Goal: Task Accomplishment & Management: Complete application form

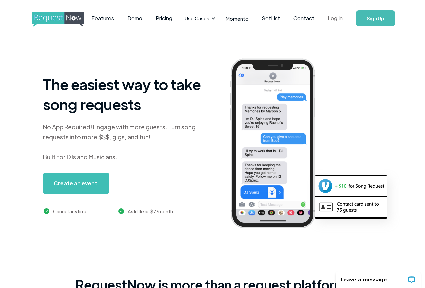
click at [341, 17] on link "Log In" at bounding box center [335, 18] width 28 height 23
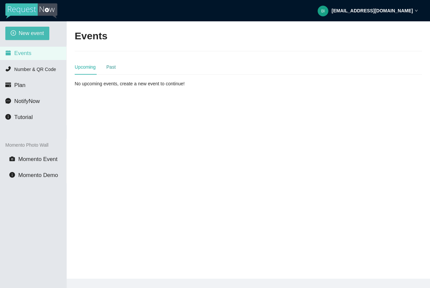
click at [112, 69] on div "Past" at bounding box center [110, 66] width 9 height 7
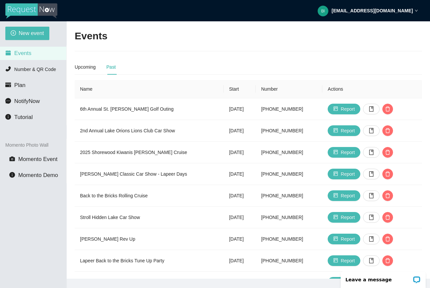
click at [35, 48] on li "Events" at bounding box center [33, 53] width 66 height 13
click at [36, 33] on span "New event" at bounding box center [31, 33] width 25 height 8
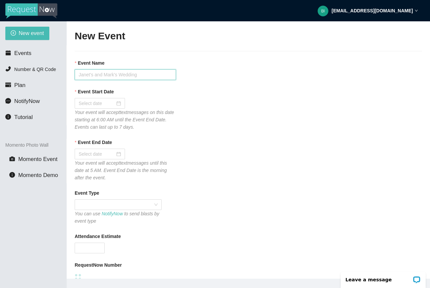
click at [92, 70] on input "Event Name" at bounding box center [125, 74] width 101 height 11
type input "t"
click at [150, 79] on input "Event Name" at bounding box center [125, 74] width 101 height 11
click at [108, 72] on input "Event Name" at bounding box center [125, 74] width 101 height 11
type input "T"
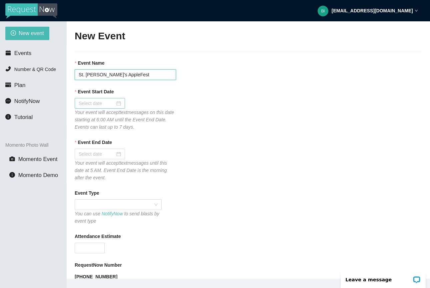
type input "St. John's AppleFest"
click at [97, 101] on input "Event Start Date" at bounding box center [97, 103] width 36 height 7
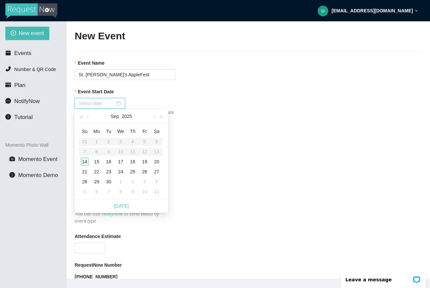
type input "09/14/2025"
click at [83, 161] on div "14" at bounding box center [85, 162] width 8 height 8
type input "09/15/2025"
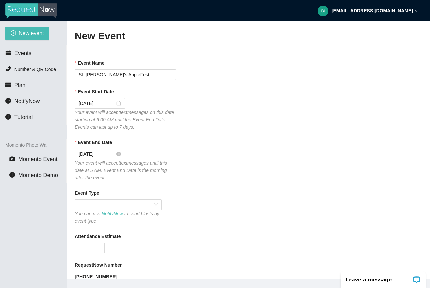
click at [114, 153] on div "09/15/2025" at bounding box center [100, 153] width 42 height 7
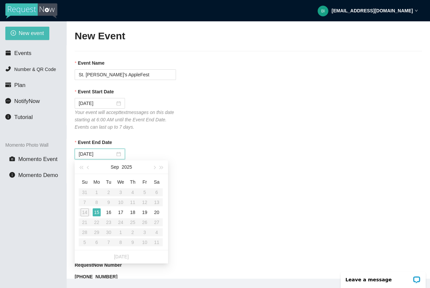
click at [84, 213] on table "Su Mo Tu We Th Fr Sa 31 1 2 3 4 5 6 7 8 9 10 11 12 13 14 15 16 17 18 19 20 21 2…" at bounding box center [121, 212] width 84 height 71
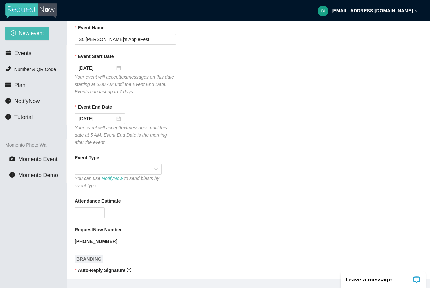
scroll to position [41, 0]
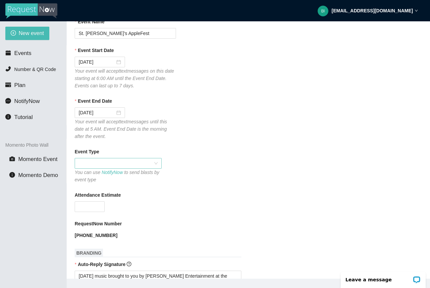
click at [153, 163] on span at bounding box center [118, 163] width 79 height 10
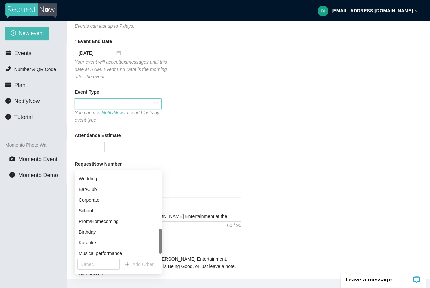
scroll to position [202, 0]
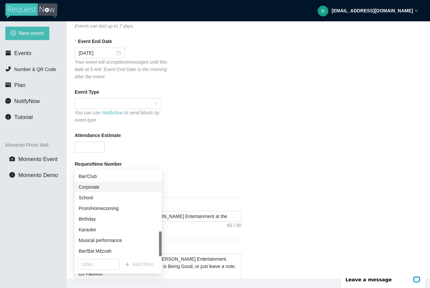
click at [224, 136] on div "Attendance Estimate" at bounding box center [248, 137] width 347 height 10
click at [207, 153] on form "Event Name St. John's AppleFest Event Start Date 09/14/2025 Your event will acc…" at bounding box center [248, 240] width 347 height 564
click at [204, 153] on form "Event Name St. John's AppleFest Event Start Date 09/14/2025 Your event will acc…" at bounding box center [248, 240] width 347 height 564
click at [43, 235] on div "New event Events Number & QR Code Plan NotifyNow Tutorial Momento Photo Wall Mo…" at bounding box center [33, 165] width 67 height 288
click at [170, 152] on div at bounding box center [125, 147] width 101 height 11
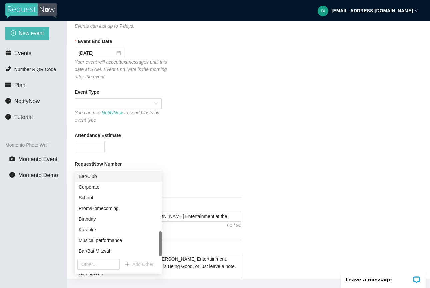
click at [173, 179] on div "[PHONE_NUMBER]" at bounding box center [125, 175] width 101 height 11
click at [130, 190] on div "Corporate" at bounding box center [118, 186] width 79 height 7
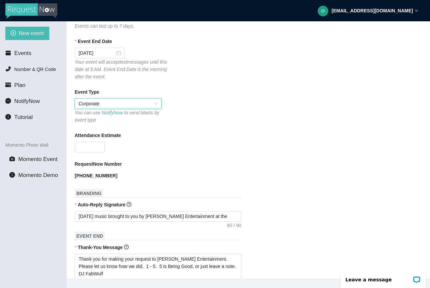
click at [154, 104] on span "Corporate" at bounding box center [118, 104] width 79 height 10
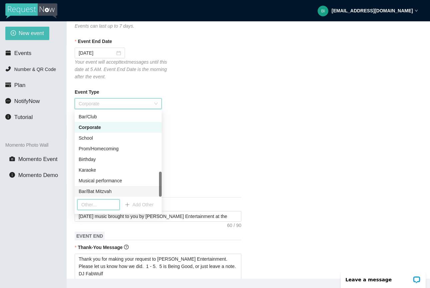
click at [98, 203] on input "text" at bounding box center [98, 204] width 42 height 11
type input "St. John's AppleFest"
click at [135, 202] on span "Add Other" at bounding box center [142, 204] width 21 height 7
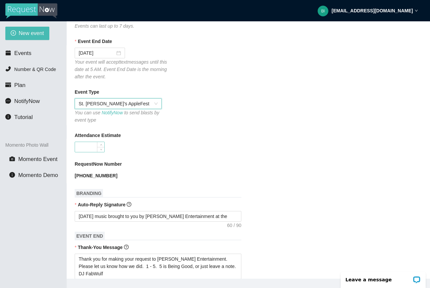
click at [93, 145] on input "Attendance Estimate" at bounding box center [89, 147] width 29 height 10
type input "2000"
click at [137, 169] on div "RequestNow Number" at bounding box center [248, 165] width 347 height 10
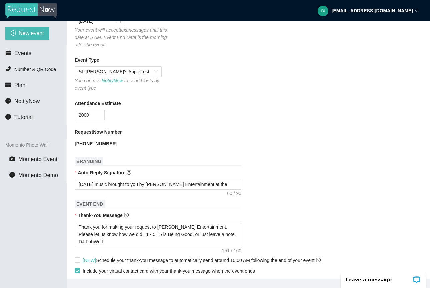
scroll to position [151, 0]
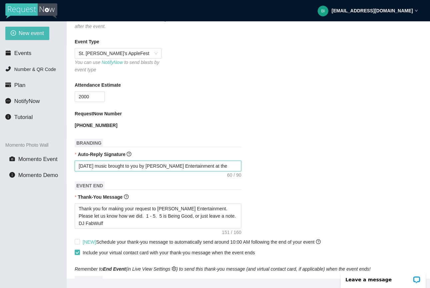
click at [228, 165] on textarea "Today's music brought to you by Young's Entertainment at the" at bounding box center [158, 166] width 167 height 11
type textarea "Today's music brought to you by Young's Entertainment at the"
type textarea "Today's music brought to you by Young's Entertainment at the S"
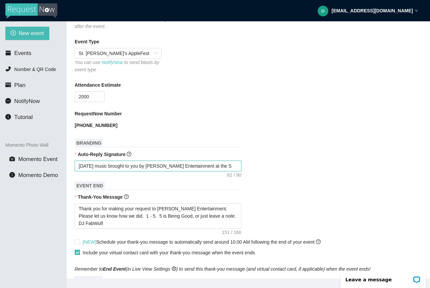
type textarea "Today's music brought to you by Young's Entertainment at the St"
type textarea "Today's music brought to you by Young's Entertainment at the St."
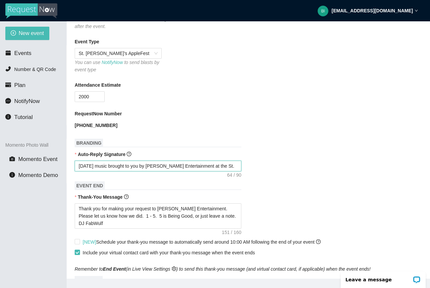
type textarea "Today's music brought to you by Young's Entertainment at the St."
type textarea "Today's music brought to you by Young's Entertainment at the St. A"
type textarea "Today's music brought to you by Young's Entertainment at the St. Ap"
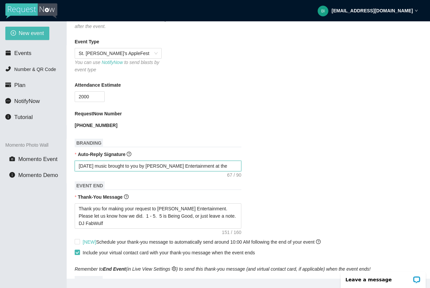
type textarea "Today's music brought to you by Young's Entertainment at the St. App"
type textarea "Today's music brought to you by Young's Entertainment at the St. App."
type textarea "Today's music brought to you by Young's Entertainment at the St. App.e"
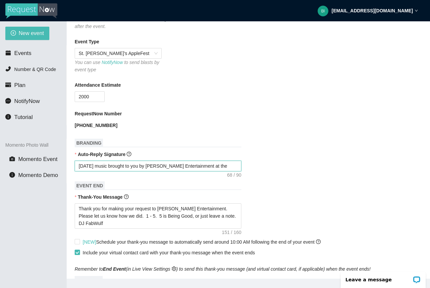
type textarea "Today's music brought to you by Young's Entertainment at the St. App.e"
type textarea "Today's music brought to you by Young's Entertainment at the St. App."
type textarea "Today's music brought to you by Young's Entertainment at the St. App"
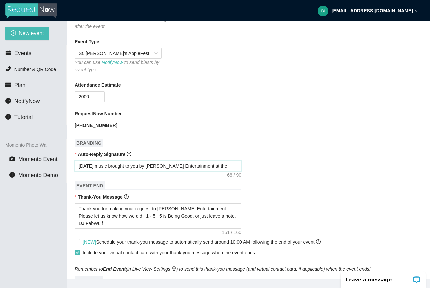
type textarea "Today's music brought to you by Young's Entertainment at the St. Appl"
type textarea "Today's music brought to you by Young's Entertainment at the St. Apple"
type textarea "Today's music brought to you by Young's Entertainment at the St. AppleF"
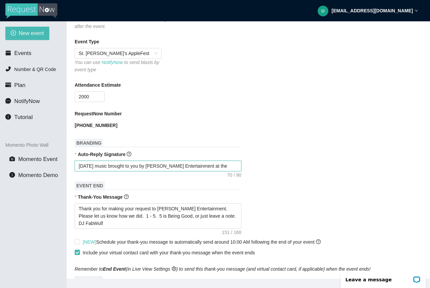
type textarea "Today's music brought to you by Young's Entertainment at the St. AppleF"
type textarea "Today's music brought to you by Young's Entertainment at the St. AppleFe"
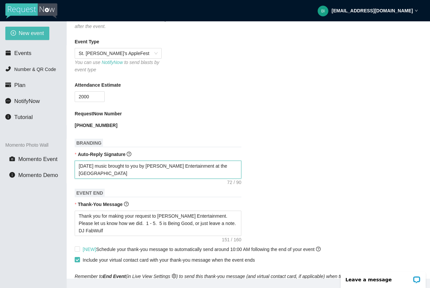
type textarea "Today's music brought to you by Young's Entertainment at the St. AppleFes"
type textarea "Today's music brought to you by Young's Entertainment at the St. AppleFest"
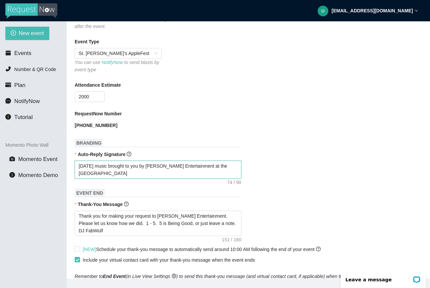
type textarea "Today's music brought to you by Young's Entertainment at the St. AppleFest"
type textarea "Today's music brought to you by Young's Entertainment at the St. AppleFest 2"
type textarea "Today's music brought to you by Young's Entertainment at the St. AppleFest 20"
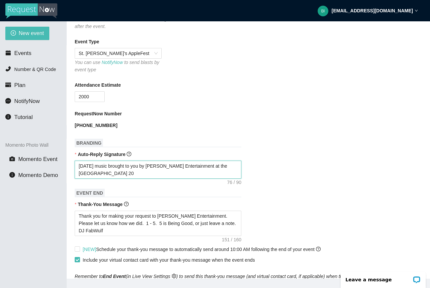
type textarea "Today's music brought to you by Young's Entertainment at the St. AppleFest 202"
type textarea "Today's music brought to you by Young's Entertainment at the St. AppleFest 2025"
type textarea "Today's music brought to you by Young's Entertainment at the St. AppleFest 202"
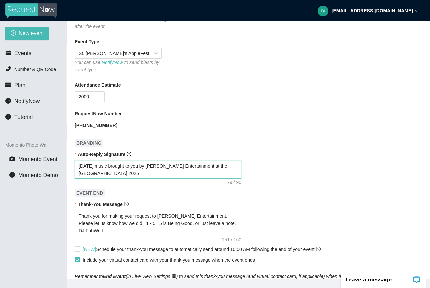
type textarea "Today's music brought to you by Young's Entertainment at the St. AppleFest 202"
type textarea "Today's music brought to you by Young's Entertainment at the St. AppleFest 20"
type textarea "Today's music brought to you by Young's Entertainment at the St. AppleFest 2"
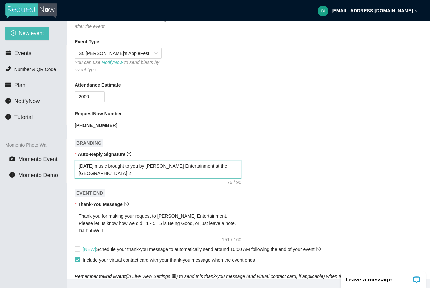
type textarea "Today's music brought to you by Young's Entertainment at the St. AppleFest 20"
type textarea "Today's music brought to you by Young's Entertainment at the St. AppleFest 202"
type textarea "Today's music brought to you by Young's Entertainment at the St. AppleFest 2025"
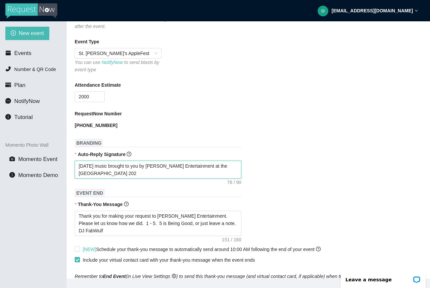
type textarea "Today's music brought to you by Young's Entertainment at the St. AppleFest 2025"
click at [214, 164] on textarea "Today's music brought to you by Young's Entertainment at the St. AppleFest 2025" at bounding box center [158, 170] width 167 height 18
type textarea "Today's music brought to you by Young's Entertainment at the 5St. AppleFest 2025"
type textarea "Today's music brought to you by Young's Entertainment at the 53St. AppleFest 20…"
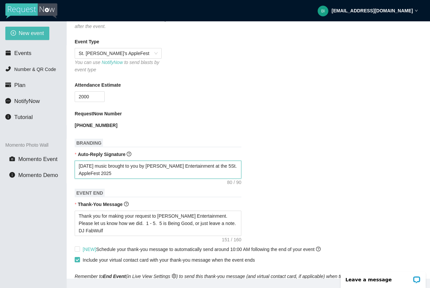
type textarea "Today's music brought to you by Young's Entertainment at the 53St. AppleFest 20…"
type textarea "Today's music brought to you by Young's Entertainment at the 53 St. AppleFest 2…"
type textarea "Today's music brought to you by Young's Entertainment at the 53 RSt. AppleFest …"
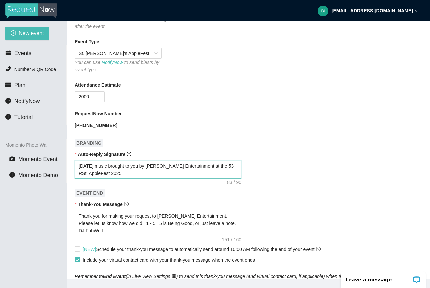
type textarea "Today's music brought to you by Young's Entertainment at the 53 St. AppleFest 2…"
type textarea "Today's music brought to you by Young's Entertainment at the 53St. AppleFest 20…"
type textarea "Today's music brought to you by Young's Entertainment at the 53rSt. AppleFest 2…"
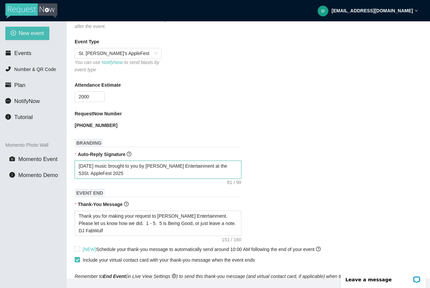
type textarea "Today's music brought to you by Young's Entertainment at the 53rSt. AppleFest 2…"
type textarea "Today's music brought to you by Young's Entertainment at the 53rdSt. AppleFest …"
type textarea "Today's music brought to you by Young's Entertainment at the 53rd St. AppleFest…"
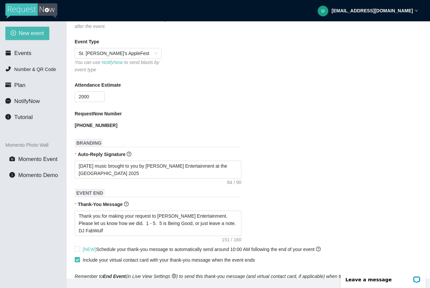
click at [165, 194] on h1 "EVENT END" at bounding box center [158, 192] width 167 height 9
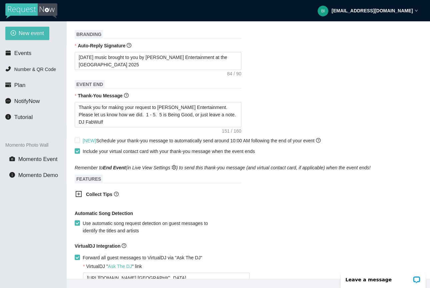
scroll to position [267, 0]
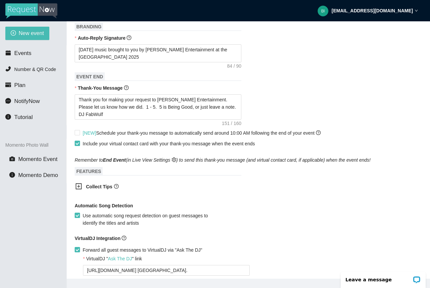
click at [77, 185] on icon "plus-square" at bounding box center [78, 186] width 7 height 7
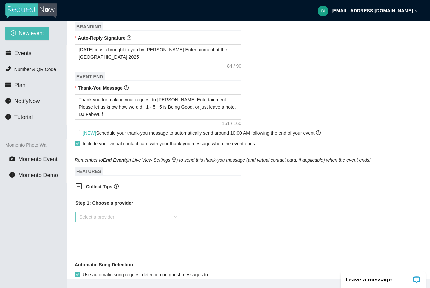
click at [118, 213] on input "search" at bounding box center [125, 217] width 93 height 10
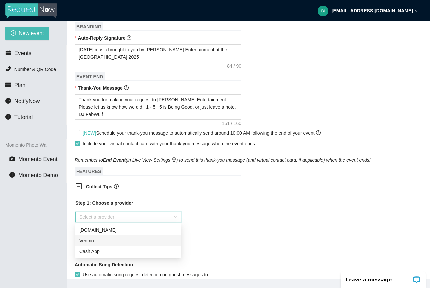
click at [113, 237] on div "Venmo" at bounding box center [128, 240] width 98 height 7
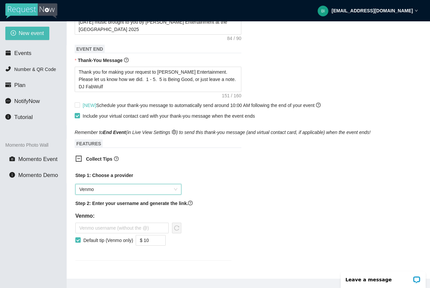
scroll to position [306, 0]
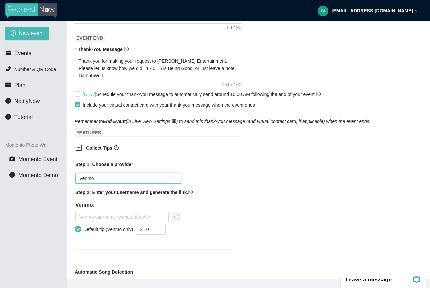
click at [215, 209] on div "Step 1: Choose a provider Venmo Venmo Step 2: Enter your username and generate …" at bounding box center [153, 201] width 156 height 81
click at [159, 227] on input "$ 10" at bounding box center [150, 229] width 29 height 10
type input "$ 5"
click at [230, 255] on div "Step 1: Choose a provider Venmo Step 2: Enter your username and generate the li…" at bounding box center [153, 209] width 167 height 105
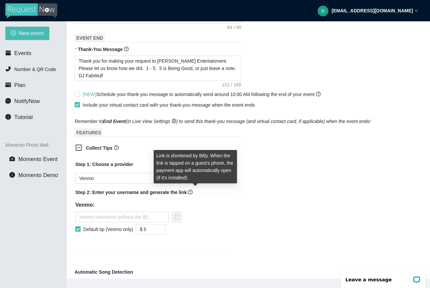
click at [192, 191] on icon "question-circle" at bounding box center [190, 191] width 5 height 5
click at [192, 190] on icon "question-circle" at bounding box center [190, 191] width 5 height 5
click at [209, 186] on div "Link is shortened by Bitly. When the link is tapped on a guest's phone, the pay…" at bounding box center [195, 169] width 83 height 38
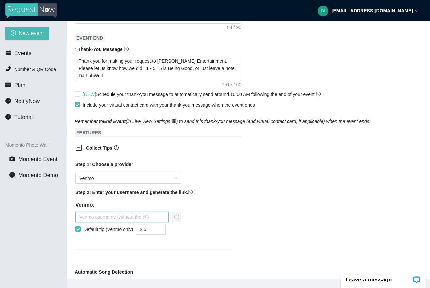
click at [122, 215] on input "text" at bounding box center [121, 216] width 93 height 11
paste input "William-Young-482"
type input "William-Young-482"
click at [177, 215] on icon "reload" at bounding box center [176, 216] width 5 height 5
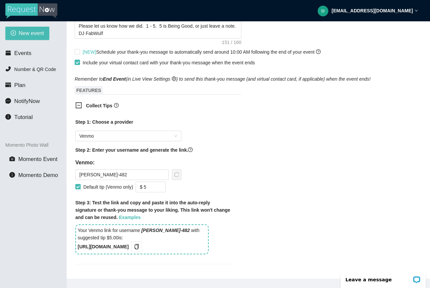
scroll to position [369, 0]
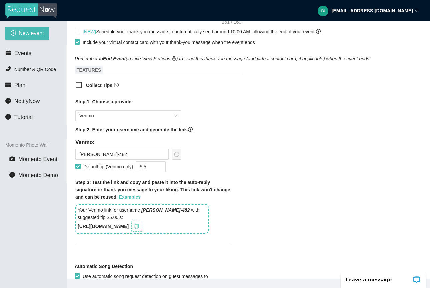
click at [139, 223] on icon "copy" at bounding box center [137, 225] width 4 height 5
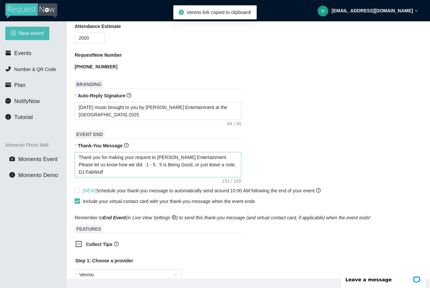
scroll to position [208, 0]
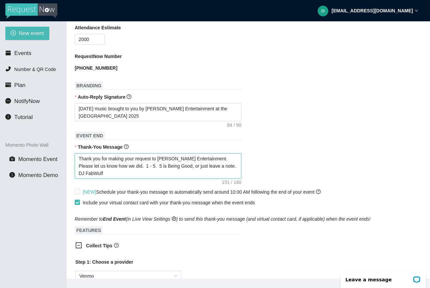
drag, startPoint x: 176, startPoint y: 174, endPoint x: 212, endPoint y: 159, distance: 39.9
click at [212, 159] on textarea "Thank you for making your request to Young's Entertainment. Please let us know …" at bounding box center [158, 165] width 167 height 25
type textarea "Thank you for making your request to Young's Entertainment."
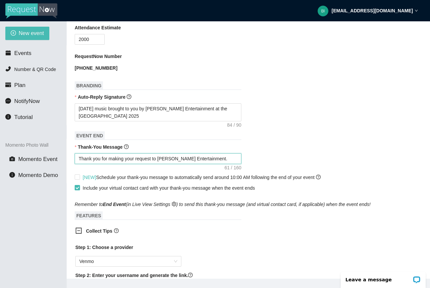
type textarea "Thank you for making your request to Young's Entertainment. \"
type textarea "Thank you for making your request to Young's Entertainment. \\"
type textarea "Thank you for making your request to Young's Entertainment. \\\"
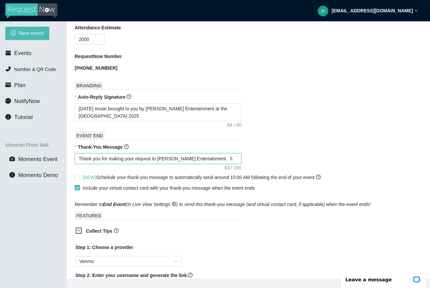
type textarea "Thank you for making your request to Young's Entertainment. \\\"
type textarea "Thank you for making your request to Young's Entertainment. \\\\"
type textarea "Thank you for making your request to Young's Entertainment. \\\\\"
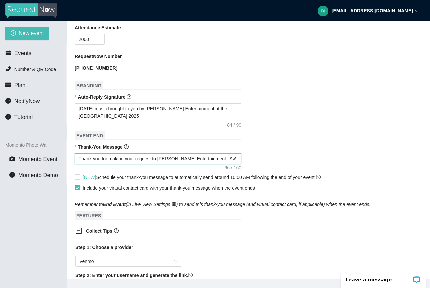
type textarea "Thank you for making your request to Young's Entertainment. \\\\\\"
type textarea "Thank you for making your request to Young's Entertainment. \\\\\\\"
type textarea "Thank you for making your request to Young's Entertainment. \\\\\\\\"
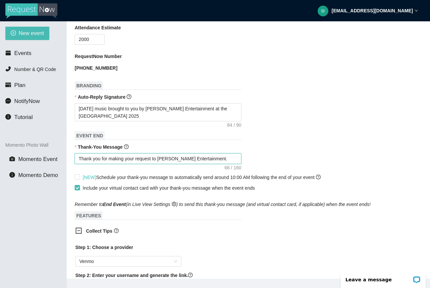
type textarea "Thank you for making your request to Young's Entertainment. \\\\\\\\"
type textarea "Thank you for making your request to Young's Entertainment. \\\\\\\\\"
type textarea "Thank you for making your request to Young's Entertainment. \\\\\\\\\\"
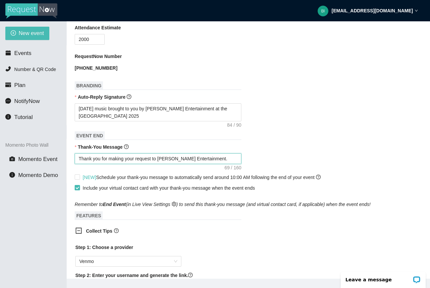
type textarea "Thank you for making your request to Young's Entertainment. \\\\\\\\\\\"
type textarea "Thank you for making your request to Young's Entertainment. \\\\\\\\\\\\"
type textarea "Thank you for making your request to Young's Entertainment. \\\\\\\\\\\\\"
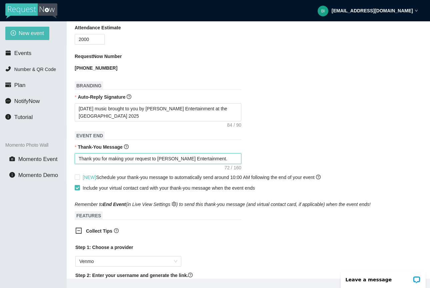
type textarea "Thank you for making your request to Young's Entertainment. \\\\\\\\\\\\\"
type textarea "Thank you for making your request to Young's Entertainment. \\\\\\\\\\\\\\"
type textarea "Thank you for making your request to Young's Entertainment. \\\\\\\\\\\\\\\"
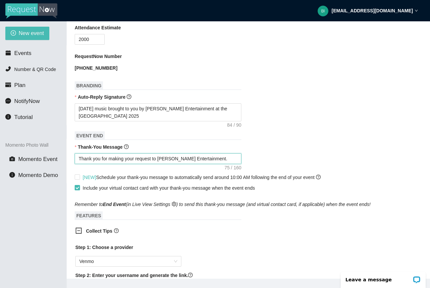
type textarea "Thank you for making your request to Young's Entertainment. \\\\\\\\\\\\\\\\"
type textarea "Thank you for making your request to Young's Entertainment. \\\\\\\\\\\\\\\\\"
type textarea "Thank you for making your request to Young's Entertainment. \\\\\\\\\\\\\\\\\\"
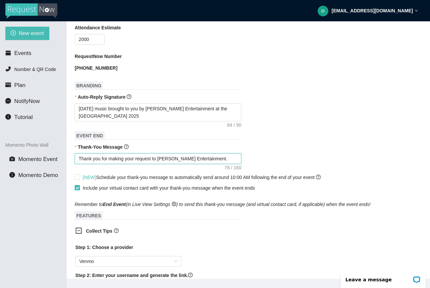
type textarea "Thank you for making your request to Young's Entertainment. \\\\\\\\\\\\\\\\\\"
type textarea "Thank you for making your request to Young's Entertainment. \\\\\\\\\\\\\\\\\\\"
type textarea "Thank you for making your request to Young's Entertainment. \\\\\\\\\\\\\\\\\\\\"
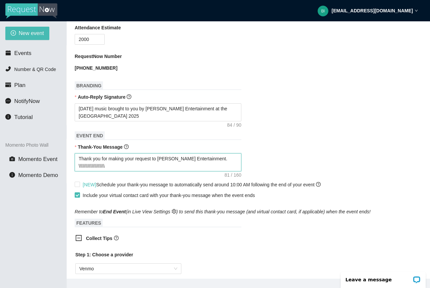
type textarea "Thank you for making your request to Young's Entertainment. \\\\\\\\\\\\\\\\\\\…"
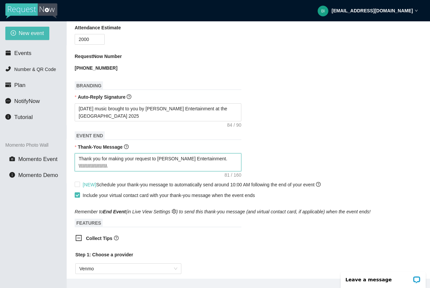
type textarea "Thank you for making your request to Young's Entertainment. \\\\\\\\\\\\\\\\\\\…"
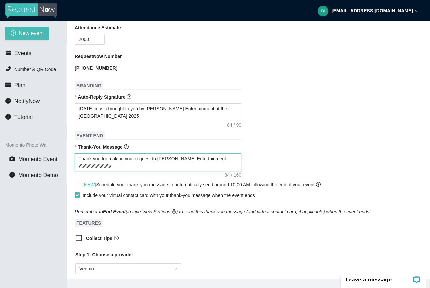
type textarea "Thank you for making your request to Young's Entertainment. \\\\\\\\\\\\\\\\\\\…"
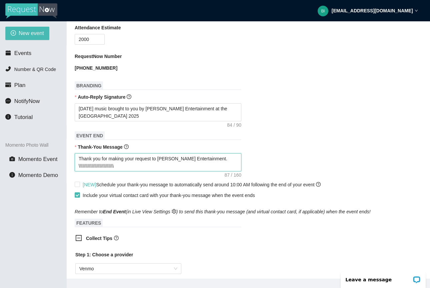
type textarea "Thank you for making your request to Young's Entertainment. \\\\\\\\\\\\\\\\\\\…"
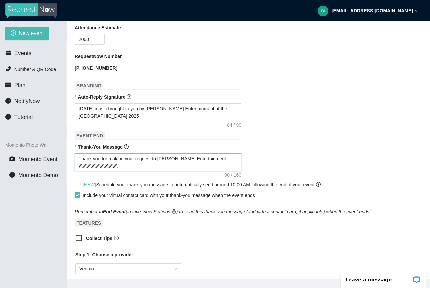
type textarea "Thank you for making your request to Young's Entertainment. \\\\\\\\\\\\\\\\\\\…"
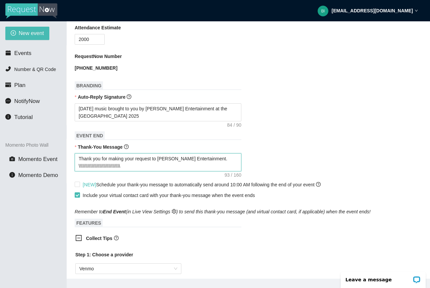
type textarea "Thank you for making your request to Young's Entertainment. \\\\\\\\\\\\\\\\\\\…"
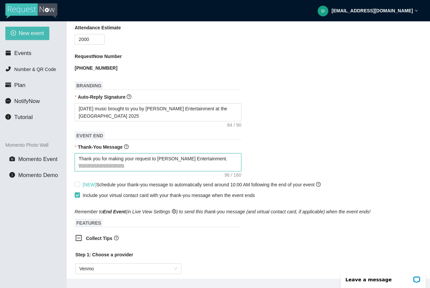
type textarea "Thank you for making your request to Young's Entertainment. \\\\\\\\\\\\\\\\\\\…"
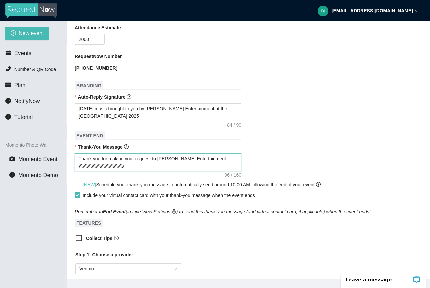
type textarea "Thank you for making your request to Young's Entertainment. \\\\\\\\\\\\\\\\\\\…"
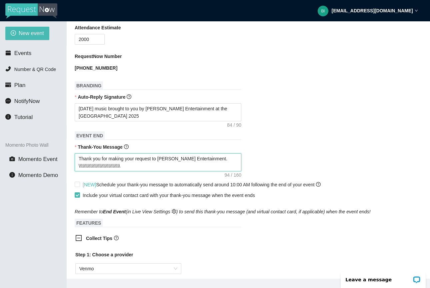
type textarea "Thank you for making your request to Young's Entertainment. \\\\\\\\\\\\\\\\\\\…"
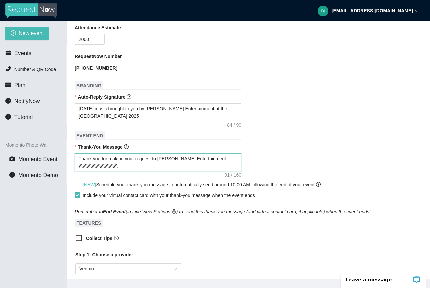
type textarea "Thank you for making your request to Young's Entertainment. \\\\\\\\\\\\\\\\\\\…"
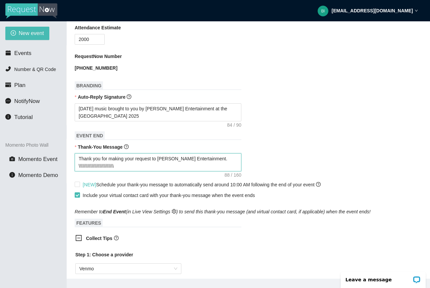
type textarea "Thank you for making your request to Young's Entertainment. \\\\\\\\\\\\\\\\\\\…"
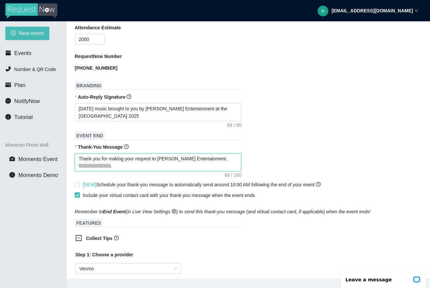
type textarea "Thank you for making your request to Young's Entertainment. \\\\\\\\\\\\\\\\\\\…"
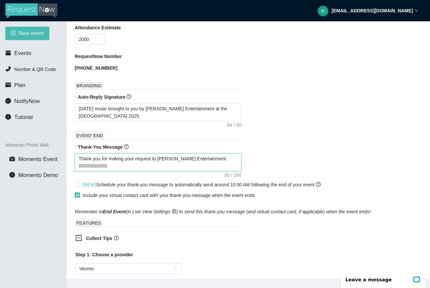
type textarea "Thank you for making your request to Young's Entertainment. \\\\\\\\\\\\\\\\\\\…"
type textarea "Thank you for making your request to Young's Entertainment. \\\\\\\\\\\\\\\\\\\\"
type textarea "Thank you for making your request to Young's Entertainment. \\\\\\\\\\\\\\\\\\\"
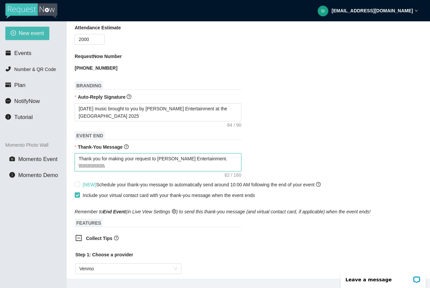
type textarea "Thank you for making your request to Young's Entertainment. \\\\\\\\\\\\\\\\\\\"
type textarea "Thank you for making your request to Young's Entertainment. \\\\\\\\\\\\\\\\\\"
type textarea "Thank you for making your request to Young's Entertainment. \\\\\\\\\\\\\\\\\"
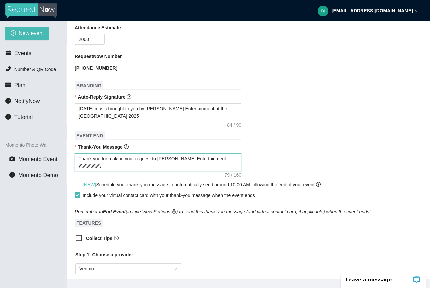
type textarea "Thank you for making your request to Young's Entertainment. \\\\\\\\\\\\\\\\"
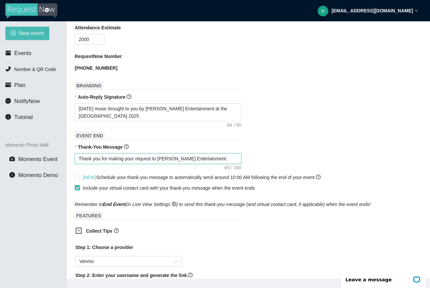
paste textarea "https://songtip.me/4oA57Xe"
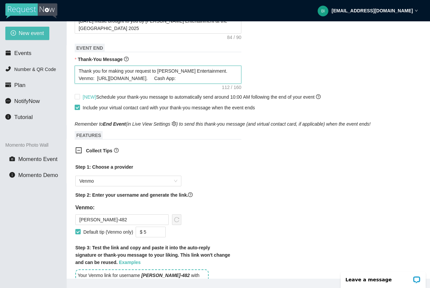
scroll to position [298, 0]
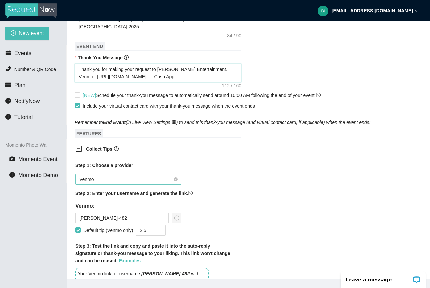
click at [181, 182] on div "Venmo" at bounding box center [128, 179] width 106 height 11
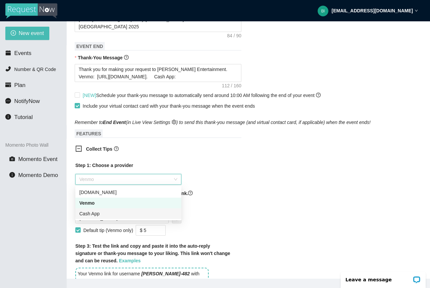
click at [150, 213] on div "Cash App" at bounding box center [128, 213] width 98 height 7
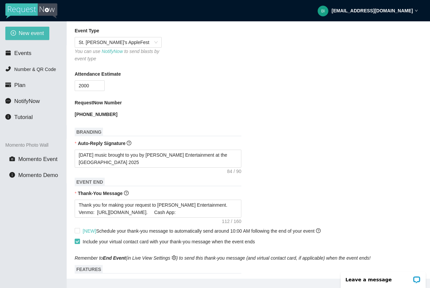
scroll to position [329, 0]
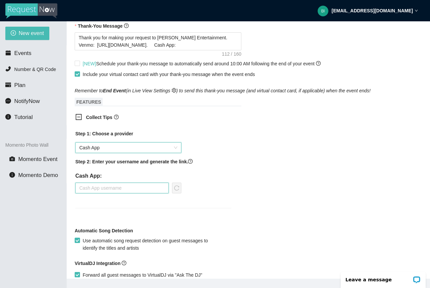
click at [139, 187] on input "text" at bounding box center [121, 188] width 93 height 11
paste input "$djwfy"
click at [175, 188] on icon "reload" at bounding box center [176, 187] width 5 height 5
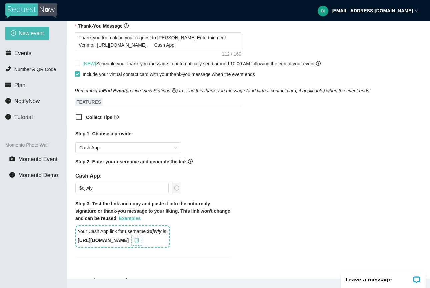
click at [140, 241] on span "copy" at bounding box center [136, 239] width 7 height 5
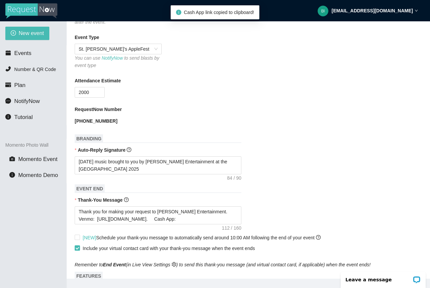
scroll to position [162, 0]
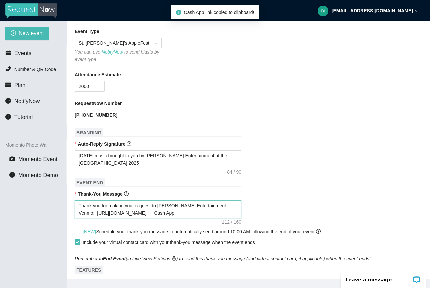
click at [181, 213] on textarea "Thank you for making your request to Young's Entertainment. Venmo: https://song…" at bounding box center [158, 209] width 167 height 18
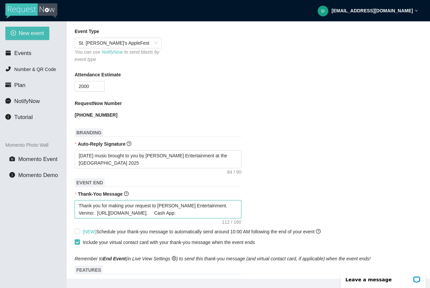
paste textarea "https://songtip.me/3ICYhj6"
click at [213, 204] on textarea "Thank you for making your request to Young's Entertainment. Venmo: https://song…" at bounding box center [158, 209] width 167 height 18
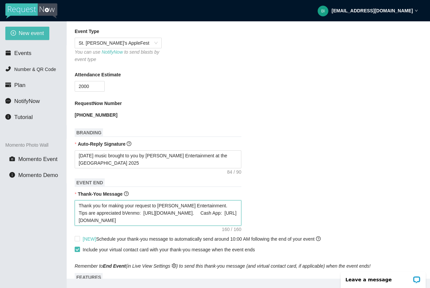
click at [126, 204] on textarea "Thank you for making your request to Young's Entertainment. Tips are appreciate…" at bounding box center [158, 212] width 167 height 25
click at [126, 204] on textarea "Thank you for your request to Young's Entertainment. Tips are appreciated bVenm…" at bounding box center [158, 212] width 167 height 25
click at [110, 216] on textarea "Thank you for your request to Young's Entertainment. Tips are appreciated bVenm…" at bounding box center [158, 212] width 167 height 25
click at [141, 214] on textarea "Thank you for your request to Young's Entertainment. Tips are appreciated but n…" at bounding box center [158, 212] width 167 height 25
click at [78, 218] on textarea "Thank you for your request to Young's Entertainment. Tips are appreciated but n…" at bounding box center [158, 212] width 167 height 25
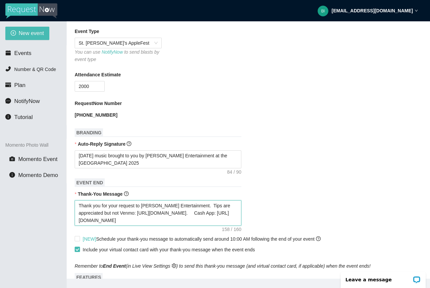
click at [122, 211] on textarea "Thank you for your request to Young's Entertainment. Tips are appreciated but n…" at bounding box center [158, 212] width 167 height 25
click at [126, 213] on textarea "Thank you for your request to Young's Entertainment. Tips are appreciated but n…" at bounding box center [158, 212] width 167 height 25
click at [122, 202] on textarea "Thank you for your request to Young's Entertainment. Tips are appreciated but n…" at bounding box center [158, 212] width 167 height 25
click at [84, 210] on textarea "Thank you- Young's Entertainment. Tips are appreciated but not reVenmo: https:/…" at bounding box center [158, 212] width 167 height 25
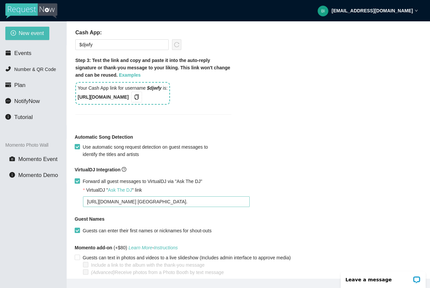
scroll to position [480, 0]
click at [76, 183] on label "Forward all guest messages to VirtualDJ via "Ask The DJ"" at bounding box center [140, 180] width 130 height 7
click at [76, 183] on input "Forward all guest messages to VirtualDJ via "Ask The DJ"" at bounding box center [77, 180] width 5 height 5
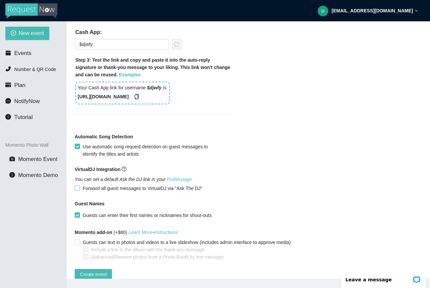
click at [78, 190] on span at bounding box center [77, 187] width 5 height 5
click at [78, 190] on input "Forward all guest messages to VirtualDJ via "Ask The DJ"" at bounding box center [77, 187] width 5 height 5
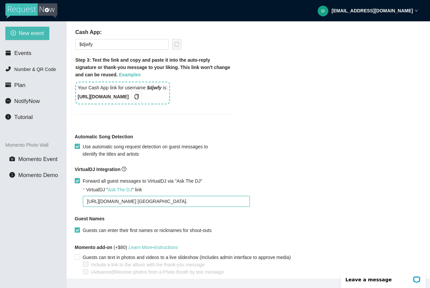
drag, startPoint x: 216, startPoint y: 203, endPoint x: 37, endPoint y: 191, distance: 179.2
click at [37, 191] on section "New event Events Number & QR Code Plan NotifyNow Tutorial Momento Photo Wall Mo…" at bounding box center [215, 165] width 430 height 288
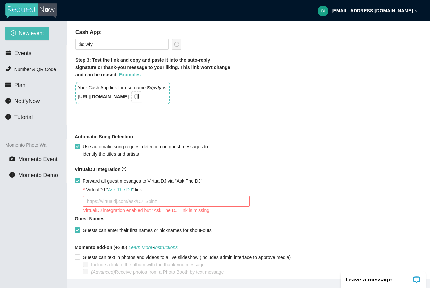
click at [76, 180] on input "Forward all guest messages to VirtualDJ via "Ask The DJ"" at bounding box center [77, 180] width 5 height 5
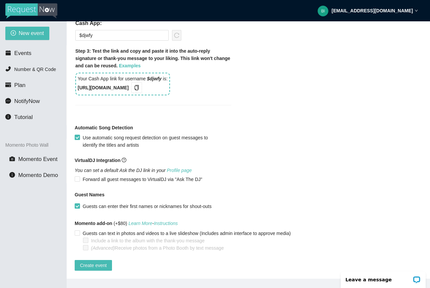
scroll to position [494, 0]
click at [102, 261] on span "Create event" at bounding box center [93, 264] width 27 height 7
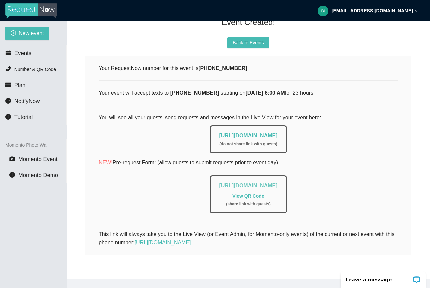
click at [219, 183] on link "https://app.requestnow.io/add-requests/31add589-2940-4243-88df-5e9250ba331f" at bounding box center [248, 186] width 58 height 6
click at [219, 133] on link "https://app.requestnow.io/live/enjqoke" at bounding box center [248, 136] width 58 height 6
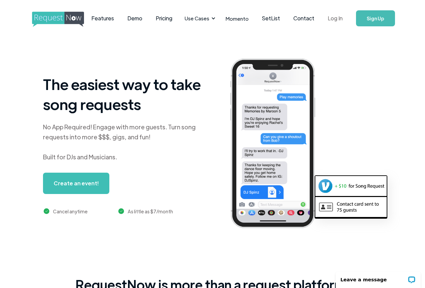
click at [336, 21] on link "Log In" at bounding box center [335, 18] width 28 height 23
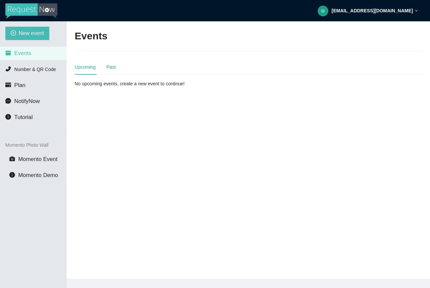
click at [108, 69] on div "Past" at bounding box center [110, 66] width 9 height 7
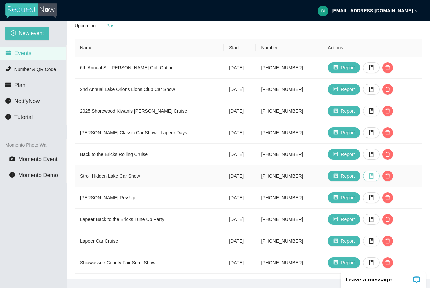
click at [373, 173] on icon "book" at bounding box center [371, 175] width 4 height 5
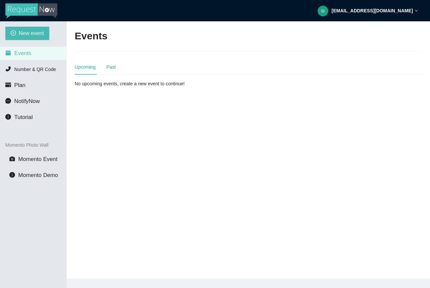
click at [109, 66] on div "Past" at bounding box center [110, 66] width 9 height 7
